Goal: Task Accomplishment & Management: Complete application form

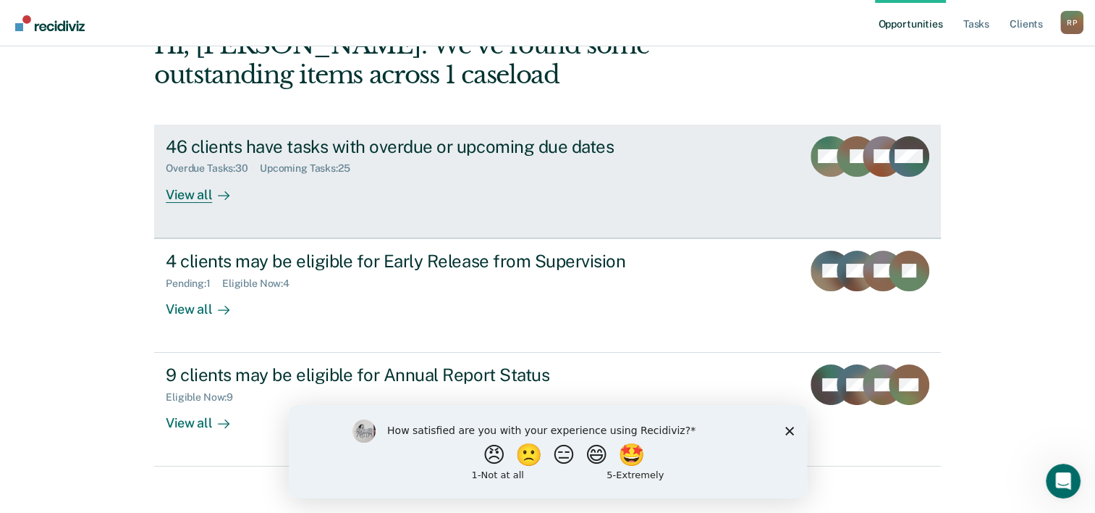
scroll to position [102, 0]
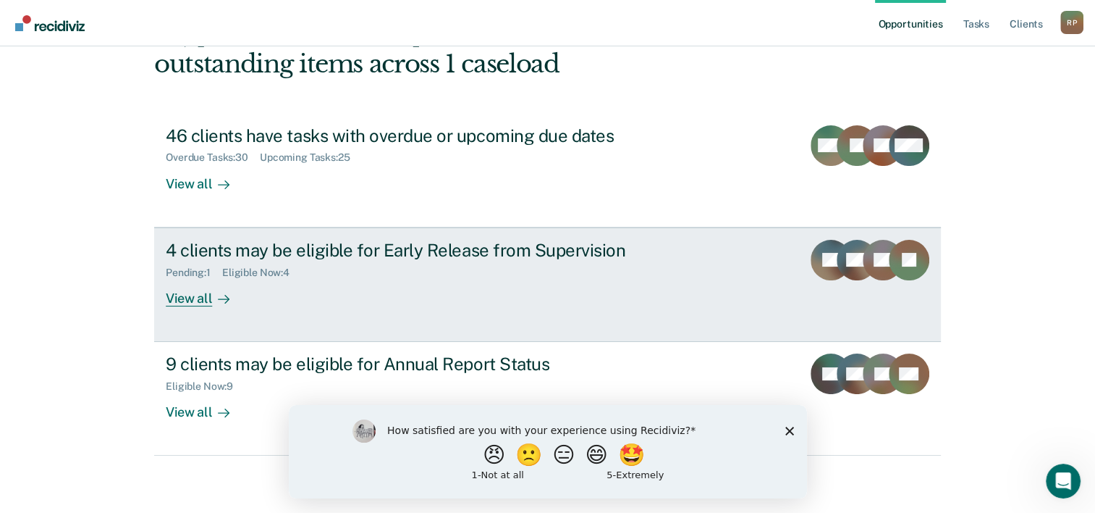
click at [185, 299] on div "View all" at bounding box center [206, 292] width 81 height 28
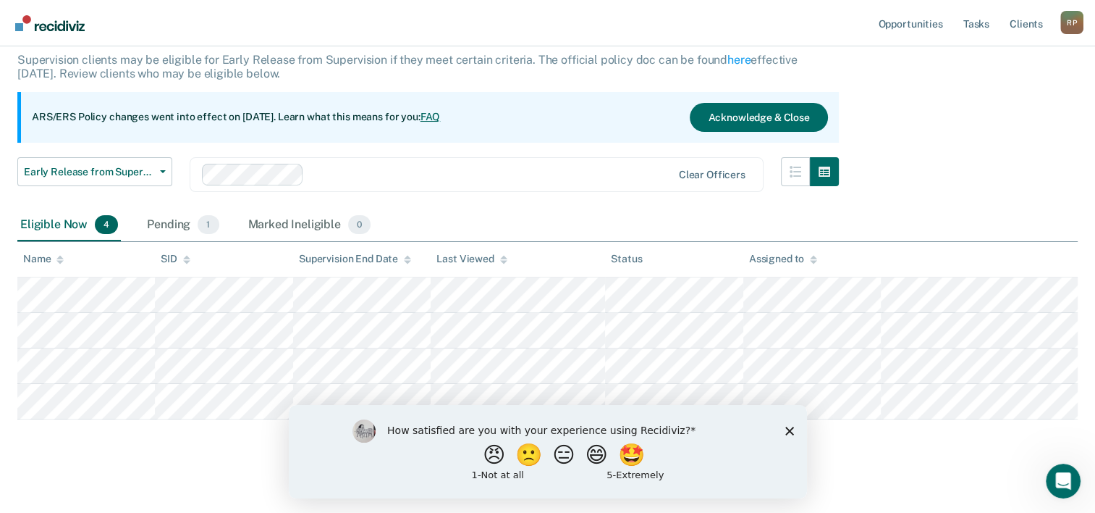
scroll to position [98, 0]
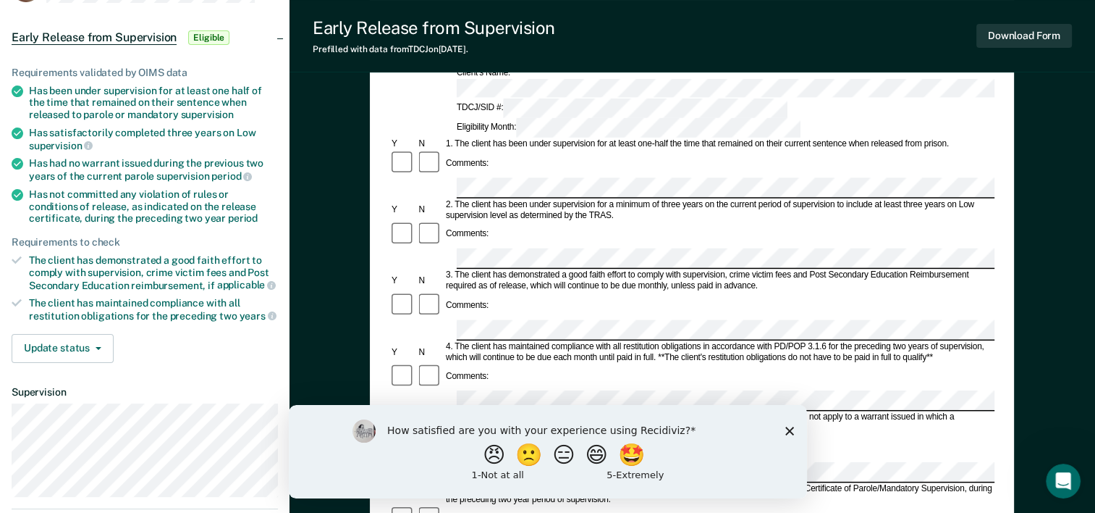
scroll to position [145, 0]
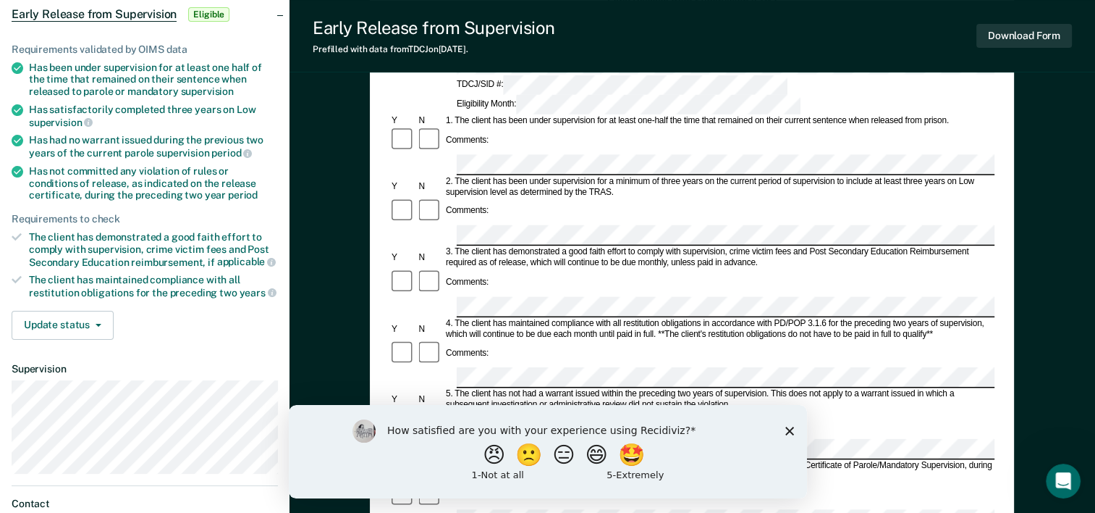
click at [788, 432] on icon "Close survey" at bounding box center [789, 430] width 9 height 9
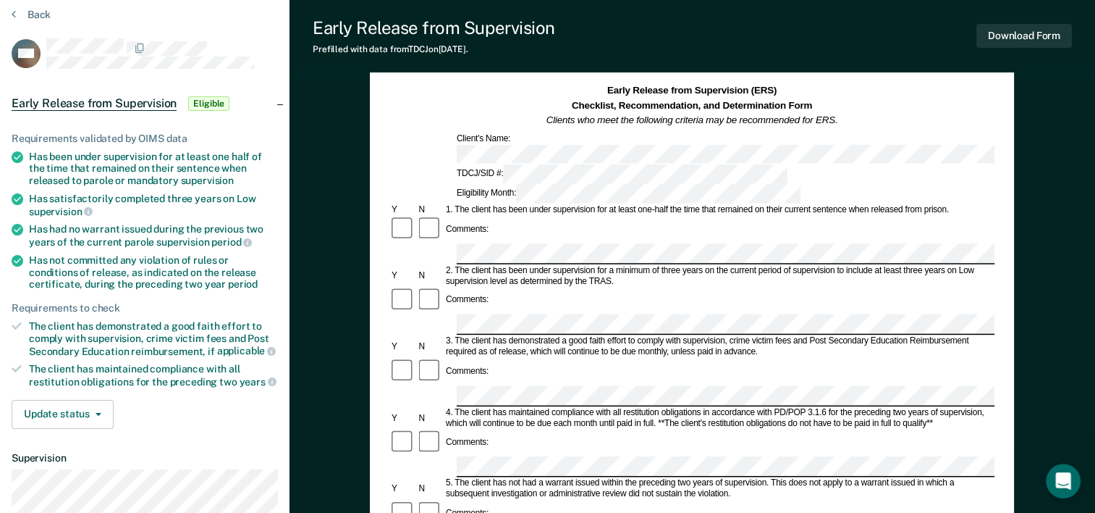
scroll to position [0, 0]
